Goal: Task Accomplishment & Management: Use online tool/utility

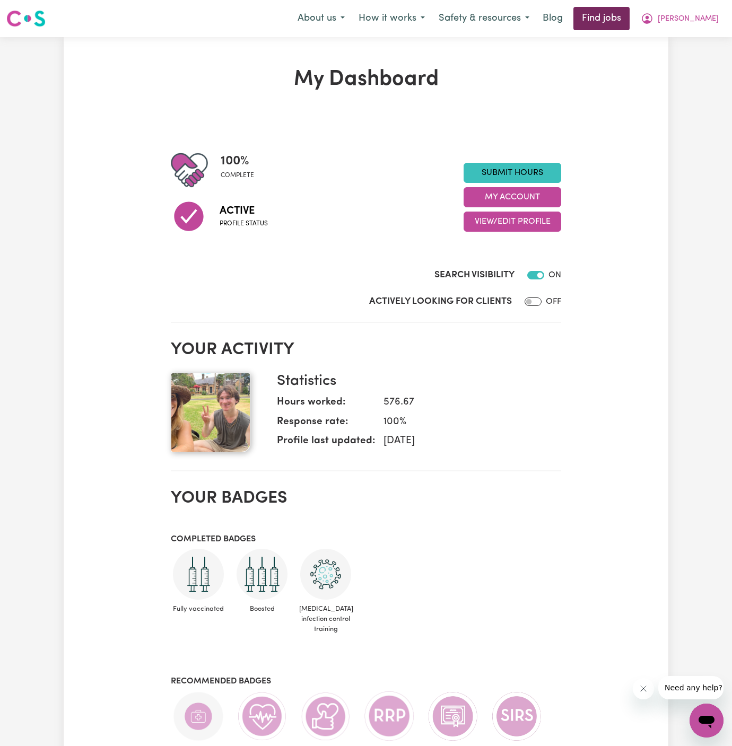
click at [629, 15] on link "Find jobs" at bounding box center [601, 18] width 56 height 23
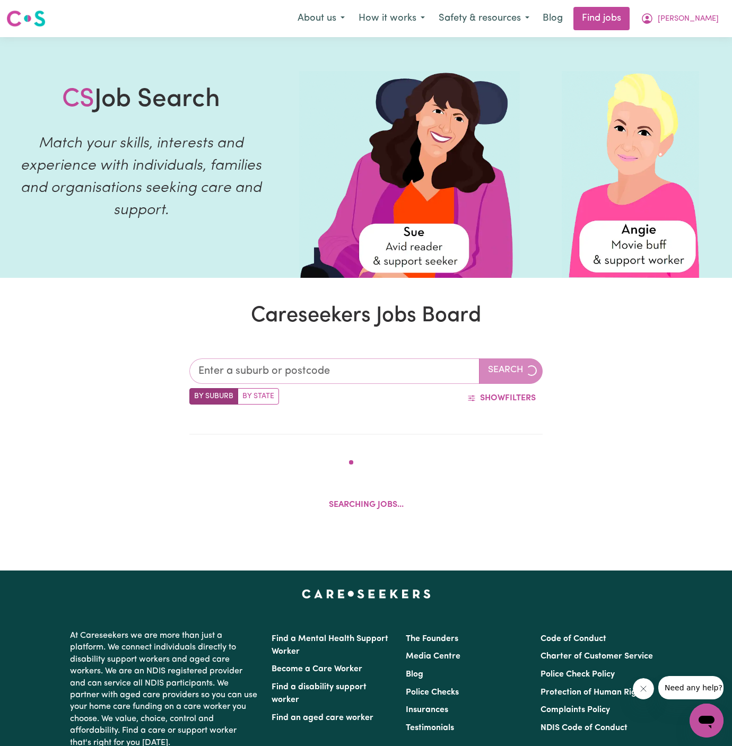
click at [286, 365] on input "text" at bounding box center [334, 370] width 290 height 25
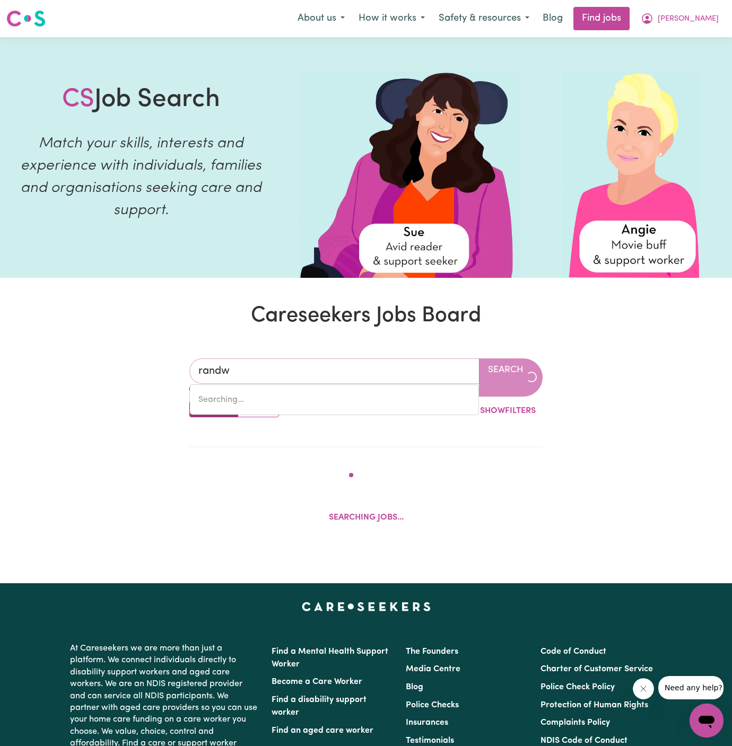
type input "randwi"
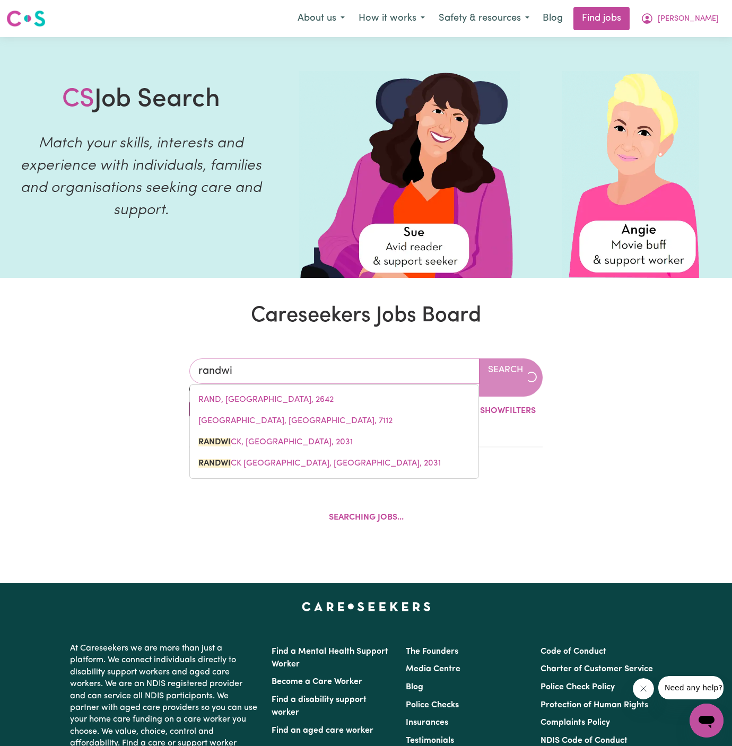
type input "randwiCK, [GEOGRAPHIC_DATA], 2031"
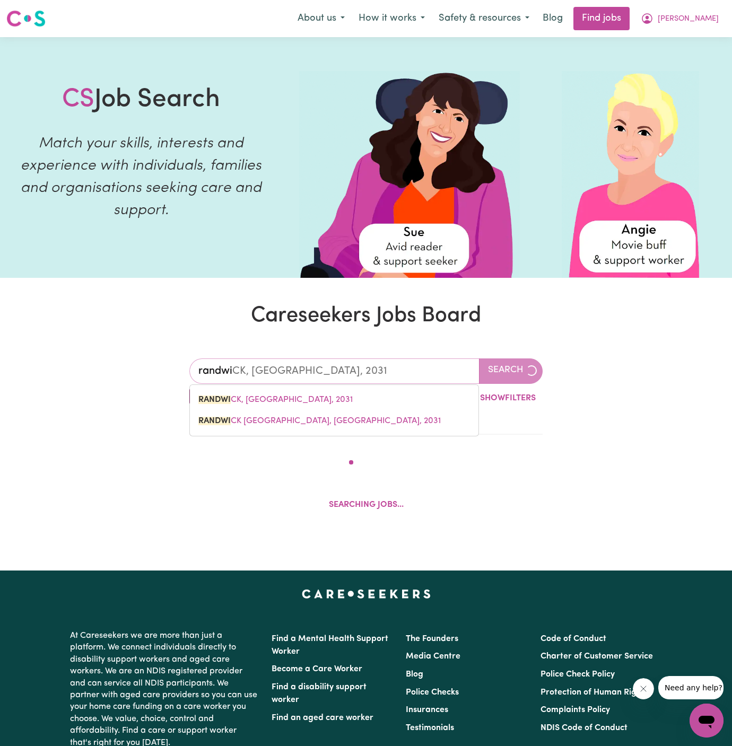
type input "randwic"
type input "randwicK, [GEOGRAPHIC_DATA], 2031"
type input "randwick"
type input "[GEOGRAPHIC_DATA], [GEOGRAPHIC_DATA], 2031"
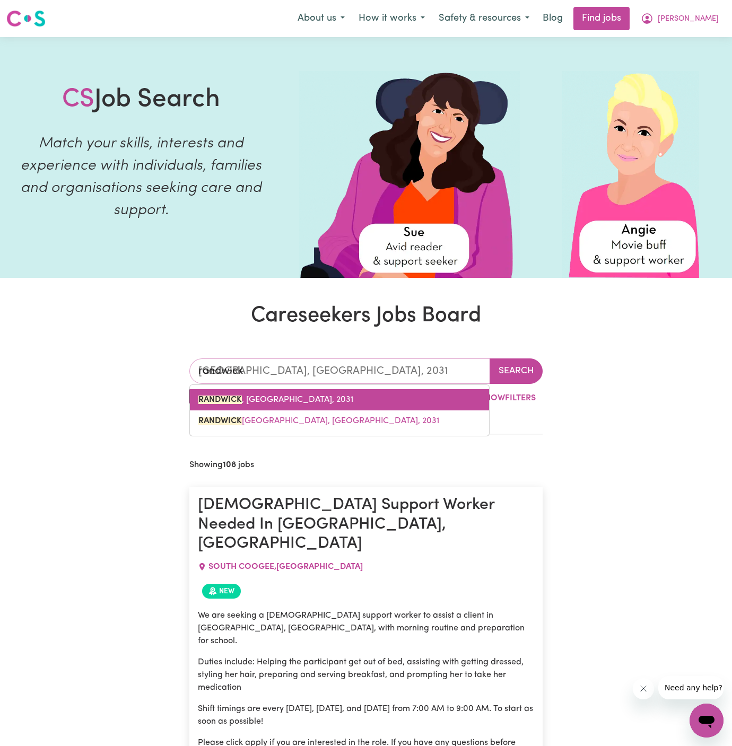
click at [300, 397] on span "[GEOGRAPHIC_DATA] , [GEOGRAPHIC_DATA], 2031" at bounding box center [275, 399] width 155 height 8
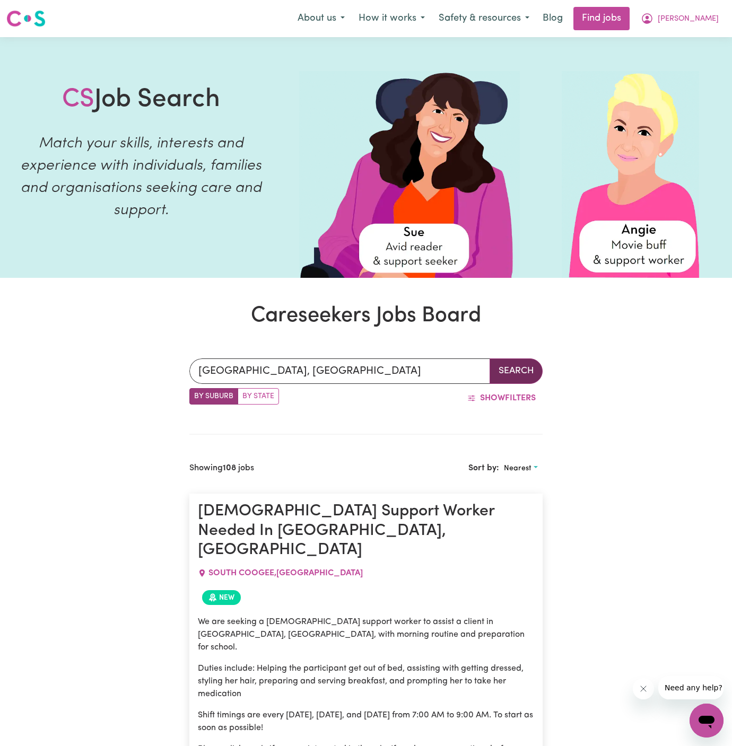
click at [523, 367] on button "Search" at bounding box center [515, 370] width 53 height 25
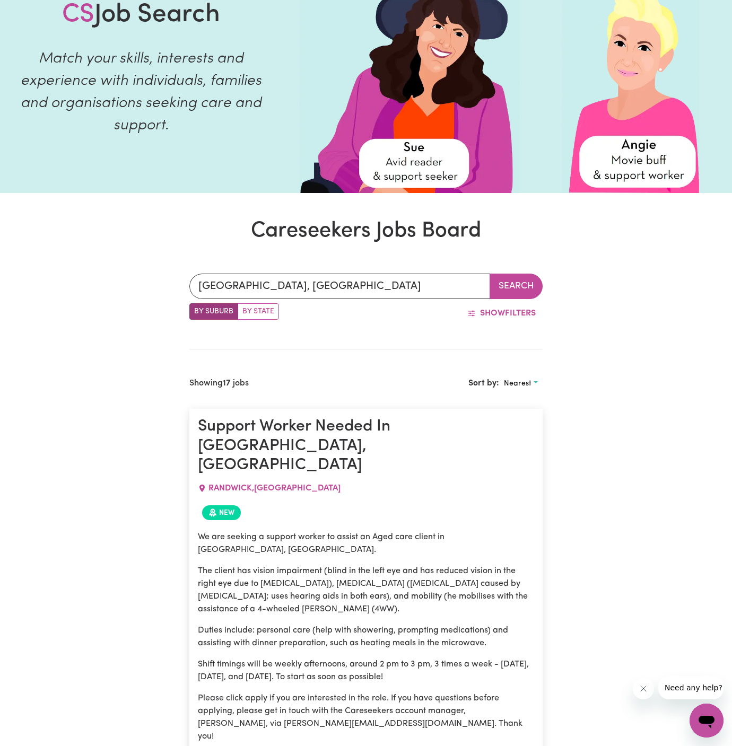
scroll to position [142, 0]
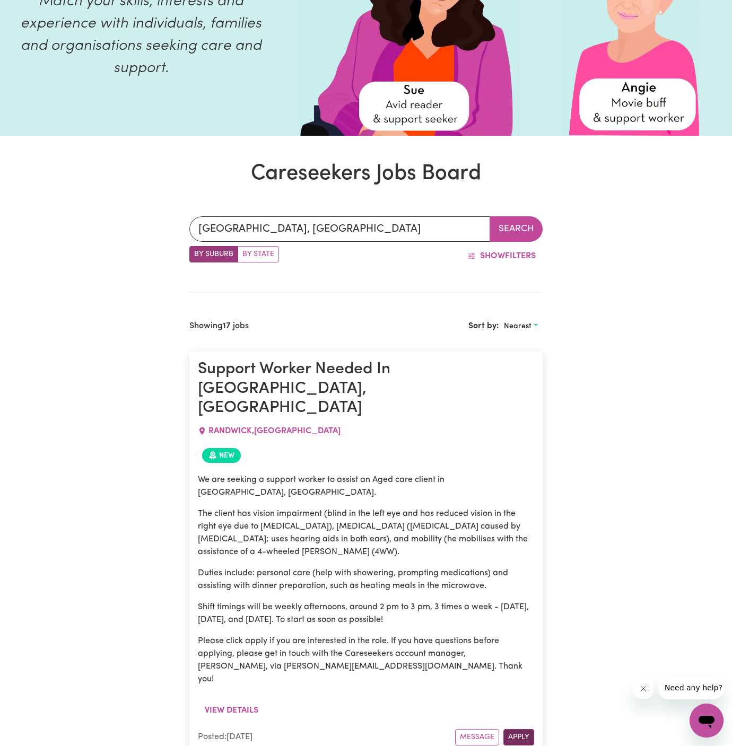
click at [521, 729] on button "Apply" at bounding box center [518, 737] width 31 height 16
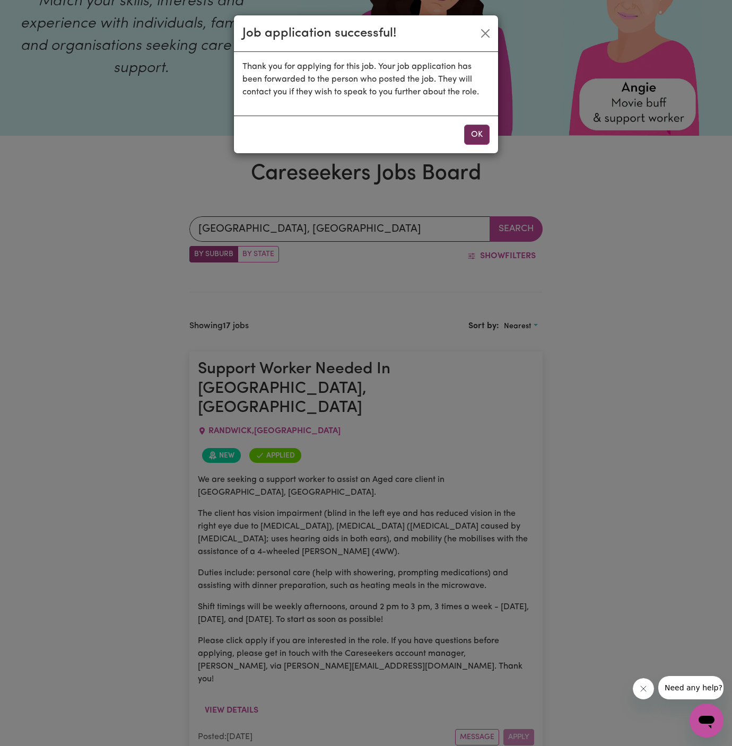
click at [477, 131] on button "OK" at bounding box center [476, 135] width 25 height 20
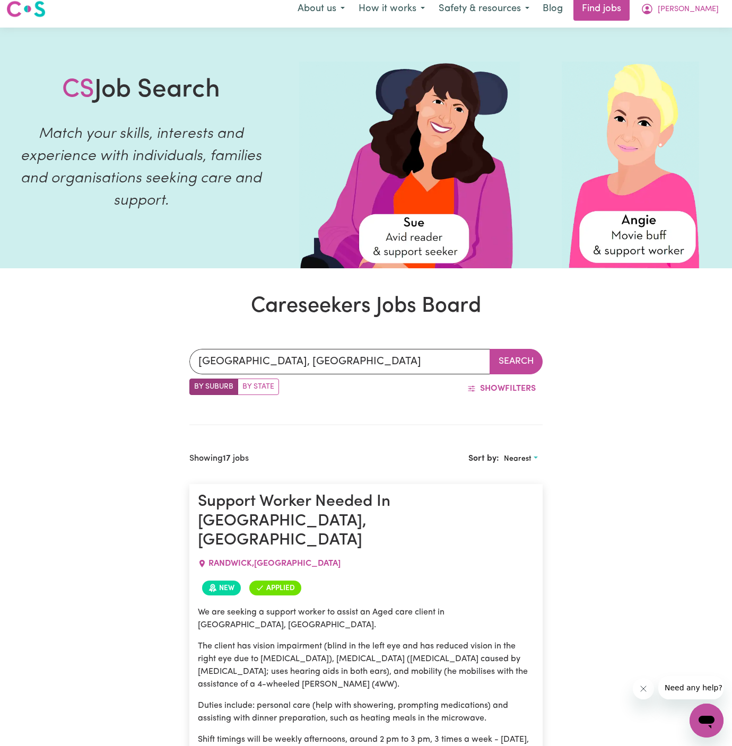
scroll to position [0, 0]
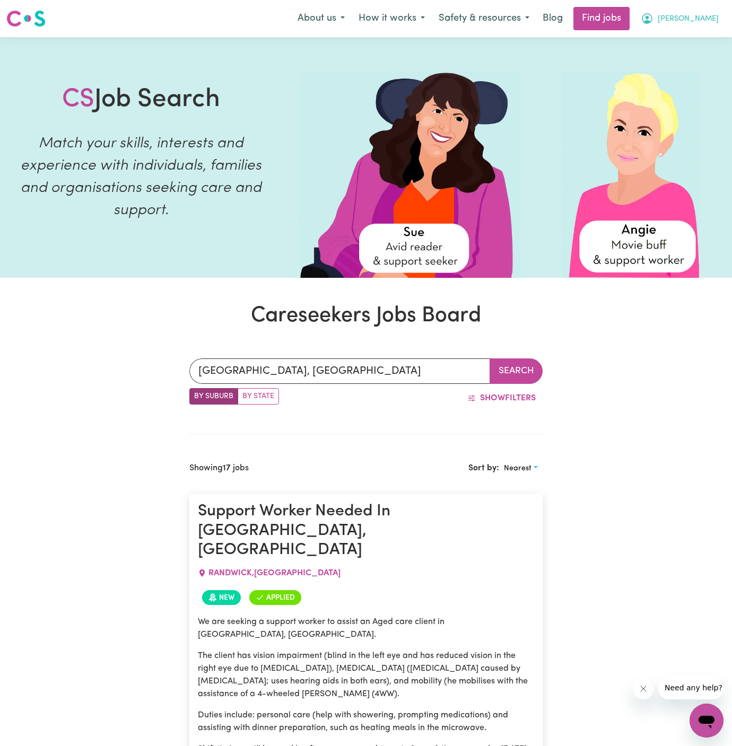
click at [705, 17] on span "[PERSON_NAME]" at bounding box center [687, 19] width 61 height 12
click at [705, 84] on link "Logout" at bounding box center [683, 81] width 84 height 20
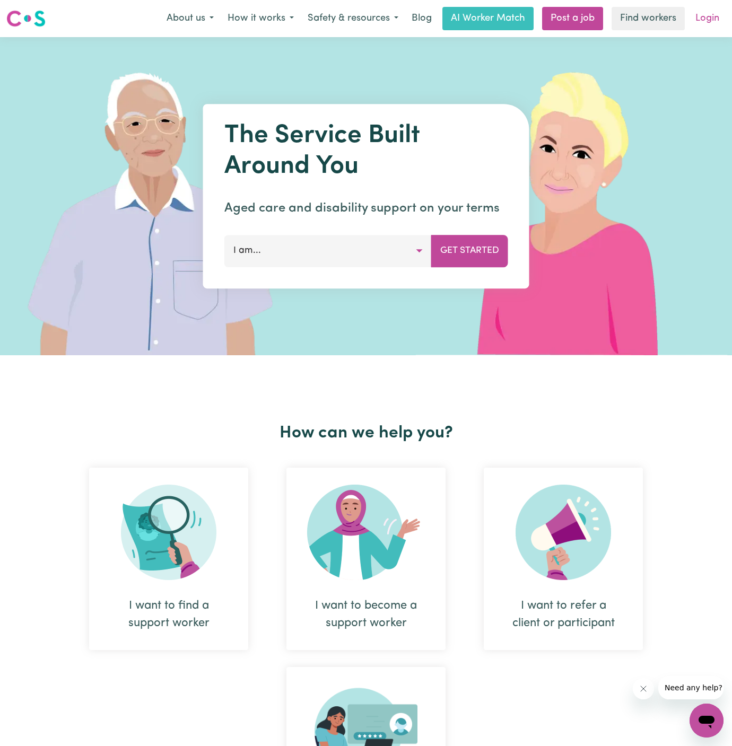
click at [713, 18] on link "Login" at bounding box center [707, 18] width 37 height 23
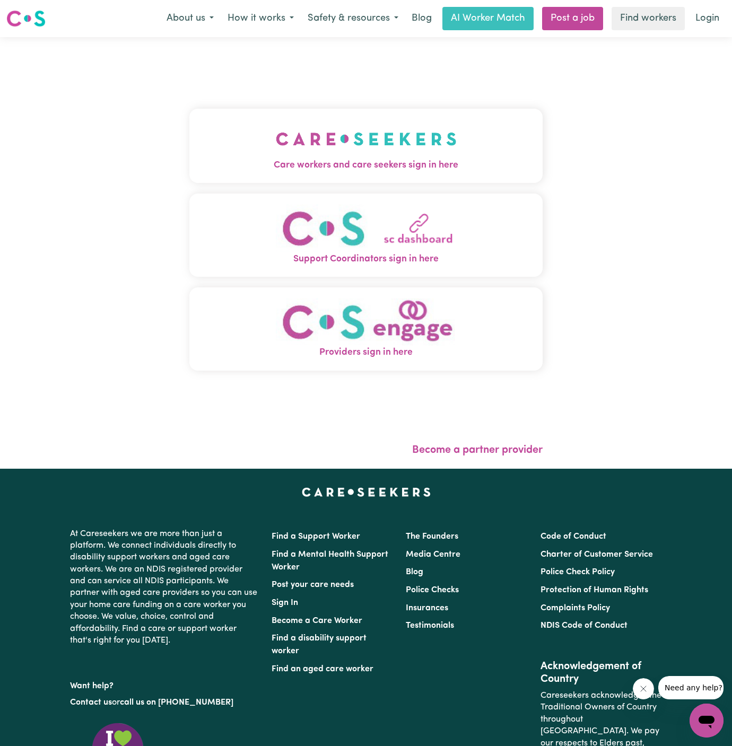
click at [276, 146] on img "Care workers and care seekers sign in here" at bounding box center [366, 138] width 181 height 39
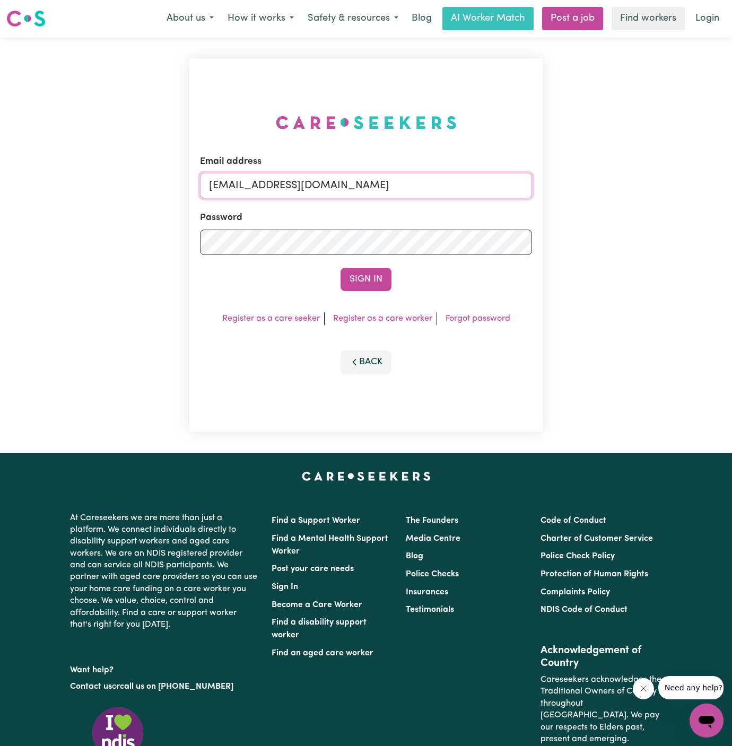
drag, startPoint x: 261, startPoint y: 185, endPoint x: 720, endPoint y: 185, distance: 458.6
click at [720, 185] on div "Email address [EMAIL_ADDRESS][DOMAIN_NAME] Password Sign In Register as a care …" at bounding box center [366, 245] width 732 height 416
paste input "[EMAIL_ADDRESS][DOMAIN_NAME]"
type input "[EMAIL_ADDRESS][DOMAIN_NAME]"
click at [340, 268] on button "Sign In" at bounding box center [365, 279] width 51 height 23
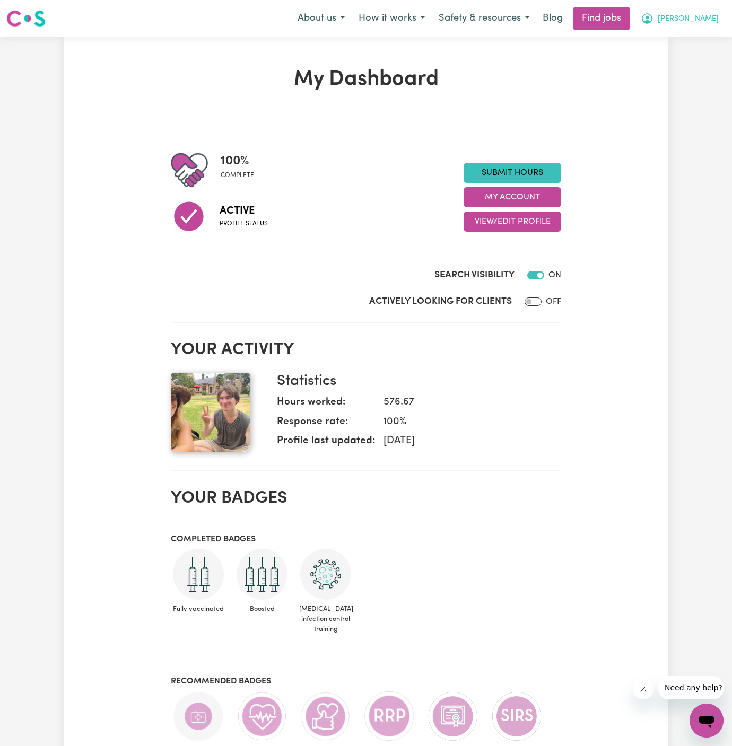
click at [713, 18] on button "[PERSON_NAME]" at bounding box center [679, 18] width 92 height 22
click at [682, 76] on link "Logout" at bounding box center [683, 81] width 84 height 20
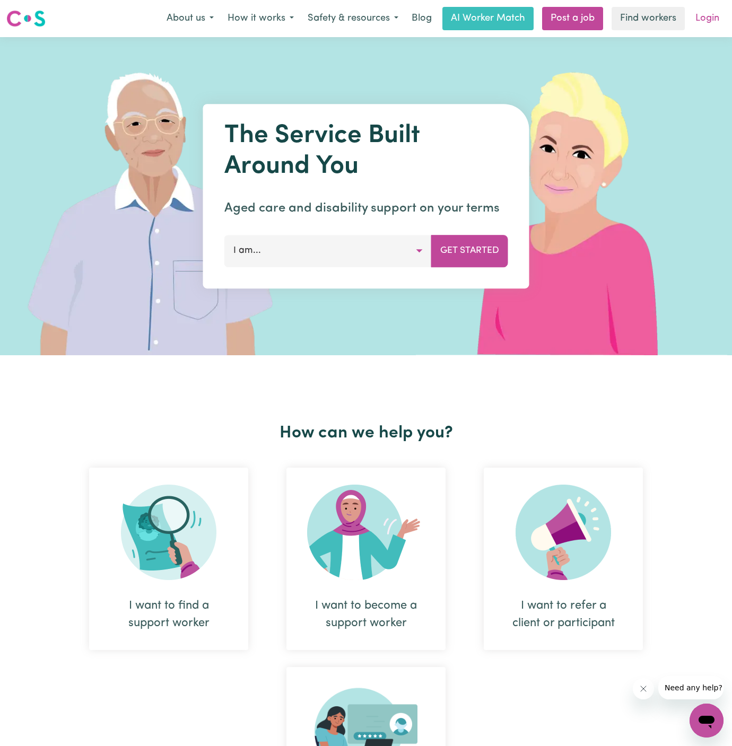
click at [707, 19] on link "Login" at bounding box center [707, 18] width 37 height 23
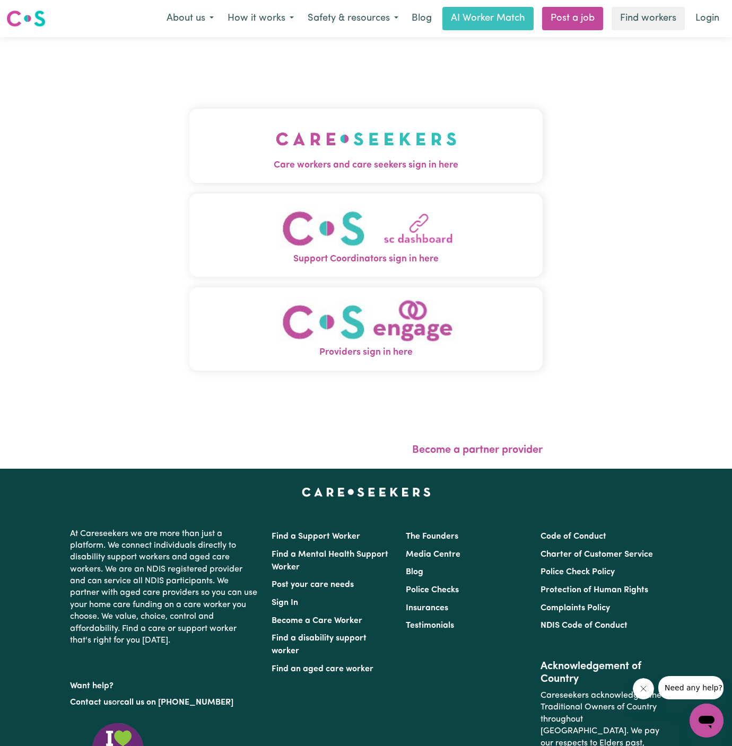
click at [276, 147] on img "Care workers and care seekers sign in here" at bounding box center [366, 138] width 181 height 39
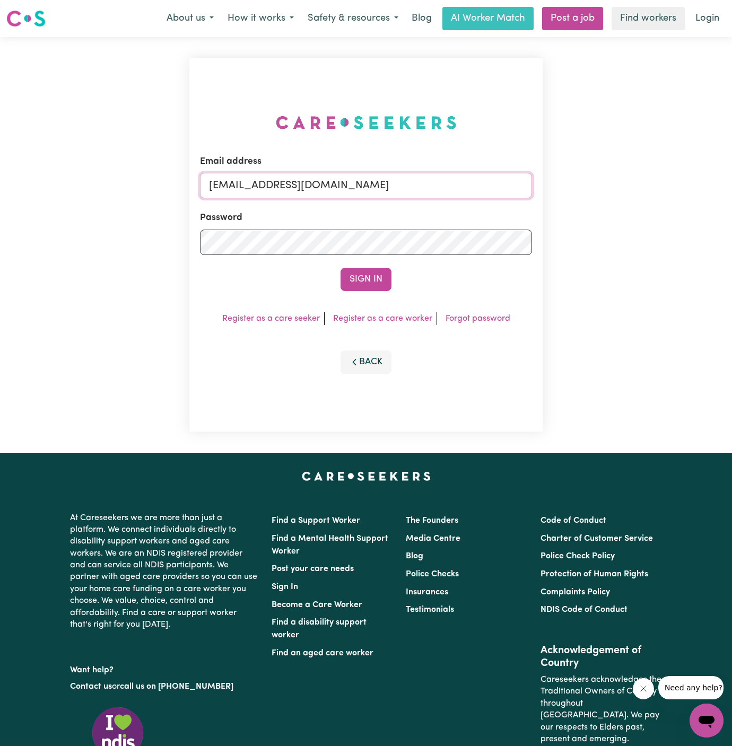
drag, startPoint x: 261, startPoint y: 186, endPoint x: 759, endPoint y: 201, distance: 497.5
click at [731, 201] on html "Menu About us How it works Safety & resources Blog AI Worker Match Post a job F…" at bounding box center [366, 454] width 732 height 909
type input "superuser~CharlesRichmorVC@careseekers.com.au"
click at [374, 269] on button "Sign In" at bounding box center [365, 279] width 51 height 23
